Goal: Find contact information: Find contact information

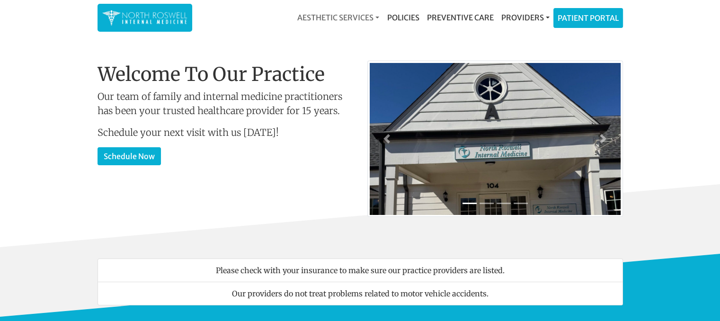
click at [374, 15] on link "Aesthetic Services" at bounding box center [338, 17] width 89 height 19
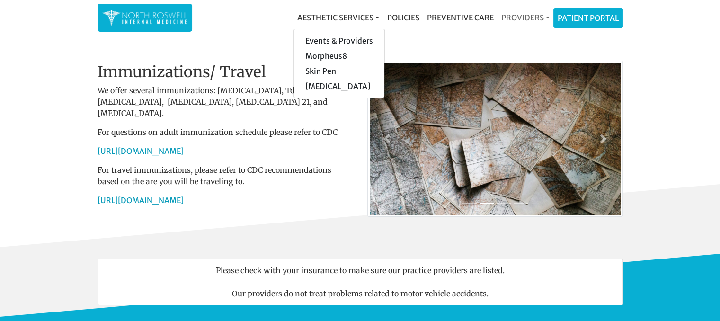
click at [529, 15] on link "Providers" at bounding box center [525, 17] width 56 height 19
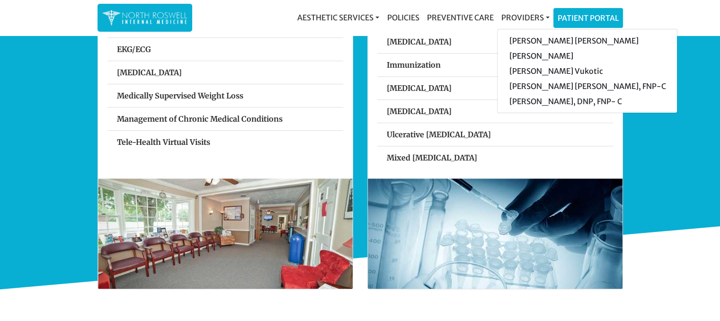
scroll to position [421, 0]
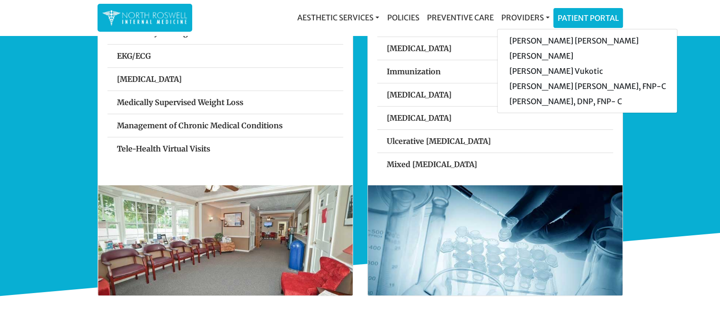
drag, startPoint x: 718, startPoint y: 107, endPoint x: 718, endPoint y: 90, distance: 16.6
click at [718, 90] on div "Services Preventive Care All Annual Physical Exams and Routine Fasting Lab Appo…" at bounding box center [360, 95] width 720 height 401
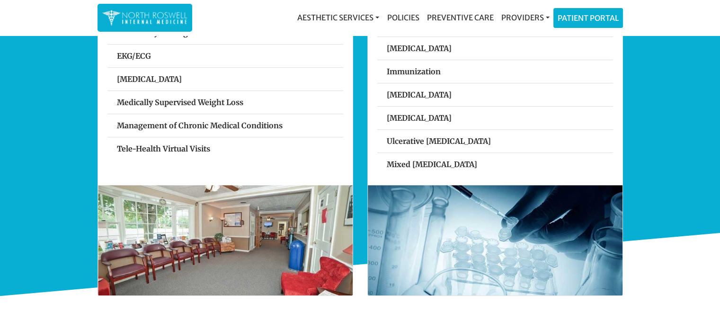
click at [695, 101] on div "Services Preventive Care All Annual Physical Exams and Routine Fasting Lab Appo…" at bounding box center [360, 95] width 720 height 401
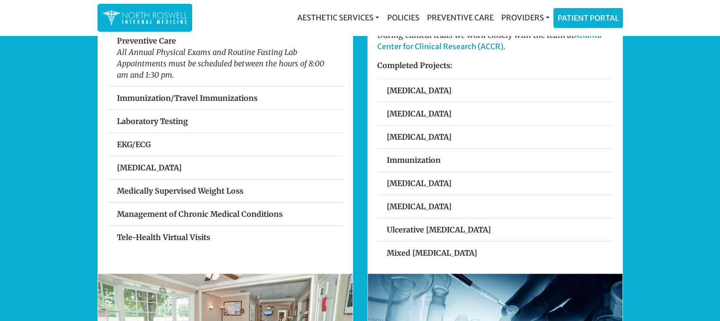
scroll to position [346, 0]
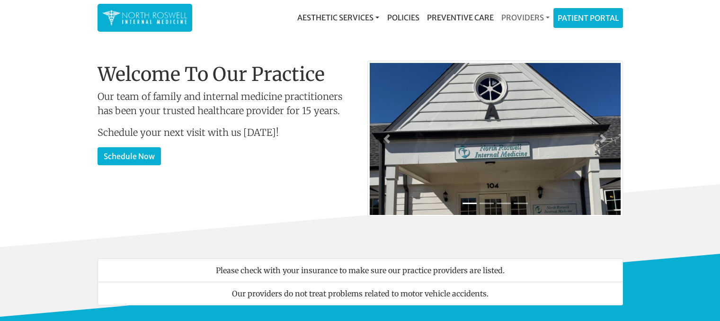
click at [518, 15] on link "Providers" at bounding box center [525, 17] width 56 height 19
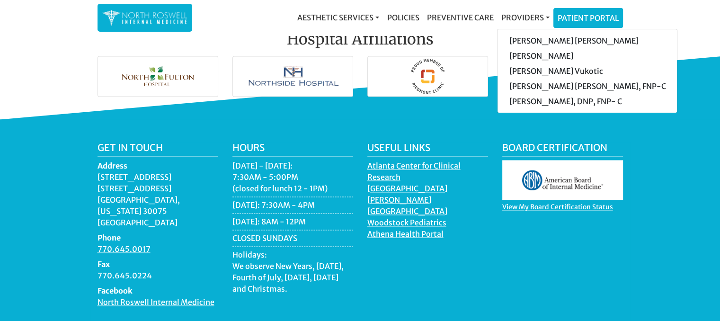
scroll to position [1413, 0]
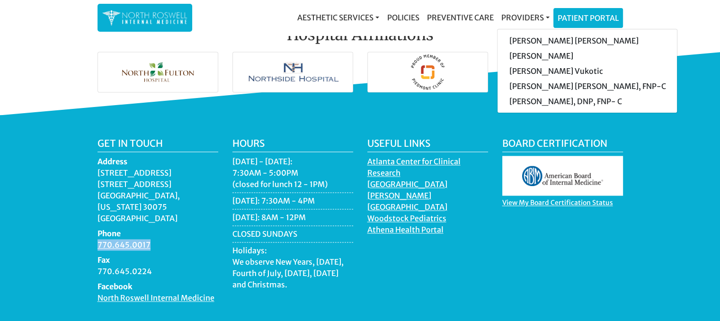
drag, startPoint x: 159, startPoint y: 222, endPoint x: 82, endPoint y: 223, distance: 76.2
click at [82, 223] on div "Get in touch Address 11050 Crabapple Road Building A, Suite 104B Roswell, Georg…" at bounding box center [360, 245] width 720 height 260
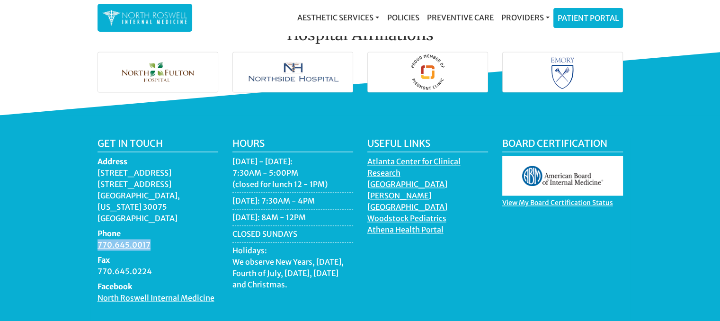
copy link "770.645.0017"
